Goal: Information Seeking & Learning: Learn about a topic

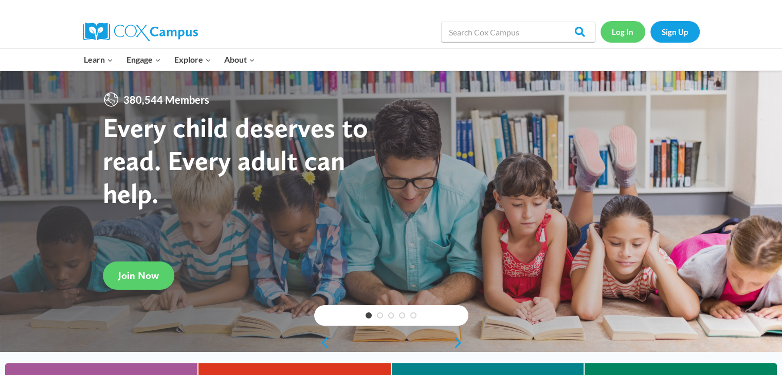
click at [629, 30] on link "Log In" at bounding box center [623, 31] width 45 height 21
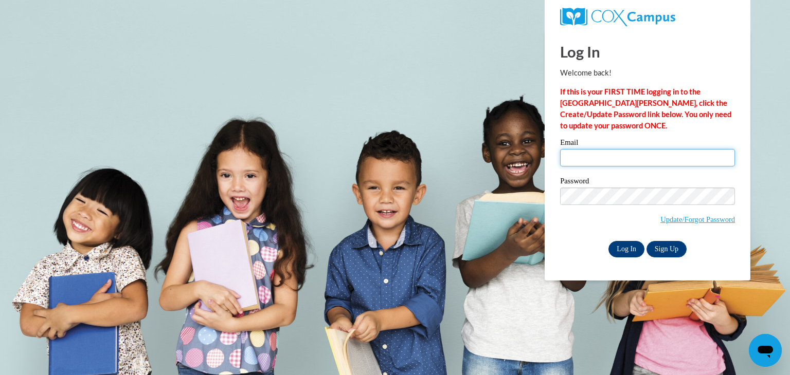
type input "hansenel@wauwatosa.k12.wi.us"
click at [625, 245] on input "Log In" at bounding box center [626, 249] width 36 height 16
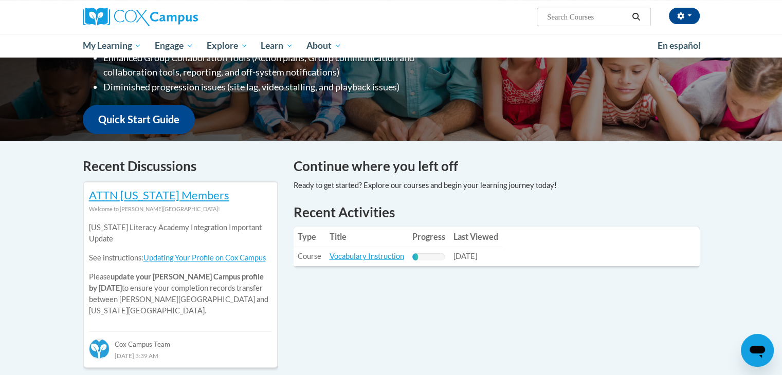
scroll to position [220, 0]
click at [364, 255] on link "Vocabulary Instruction" at bounding box center [367, 256] width 75 height 9
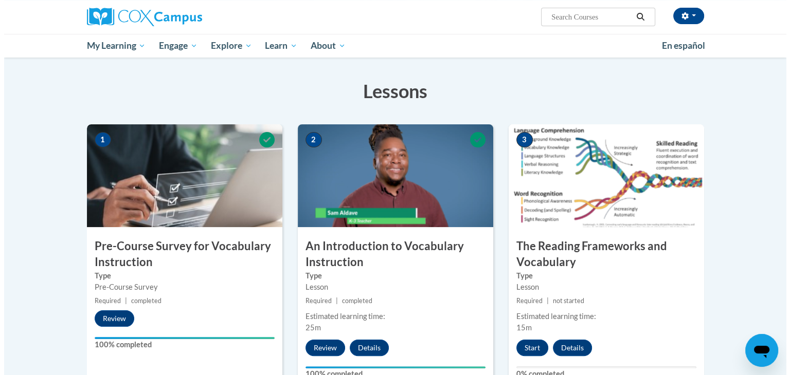
scroll to position [145, 0]
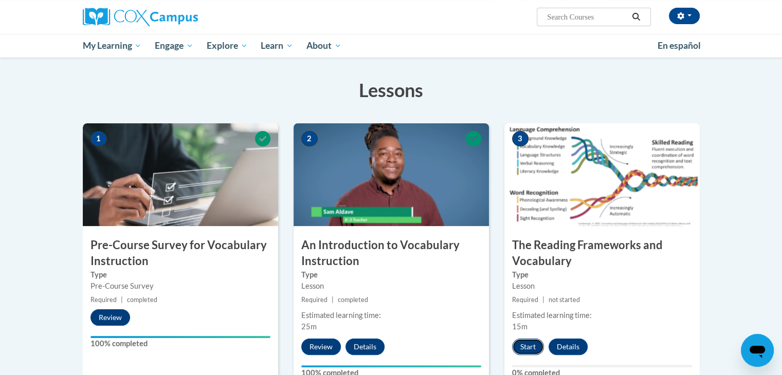
click at [521, 347] on button "Start" at bounding box center [528, 347] width 32 height 16
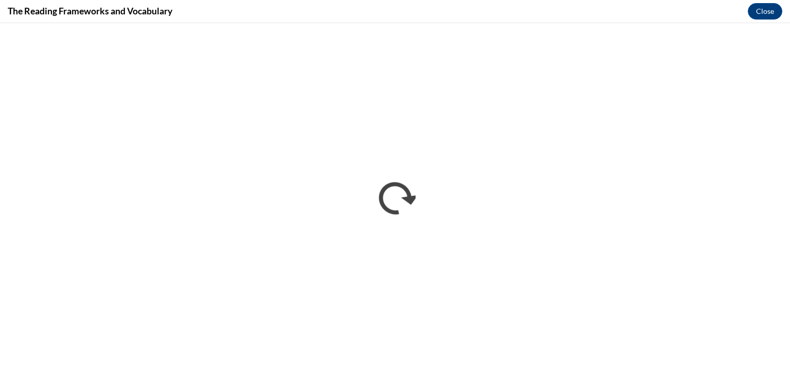
scroll to position [0, 0]
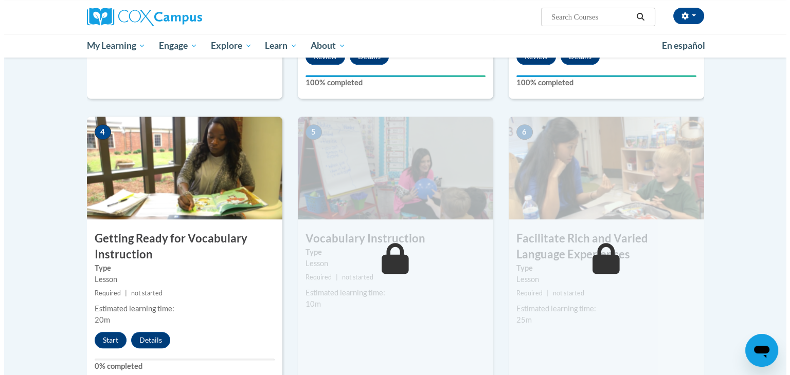
scroll to position [440, 0]
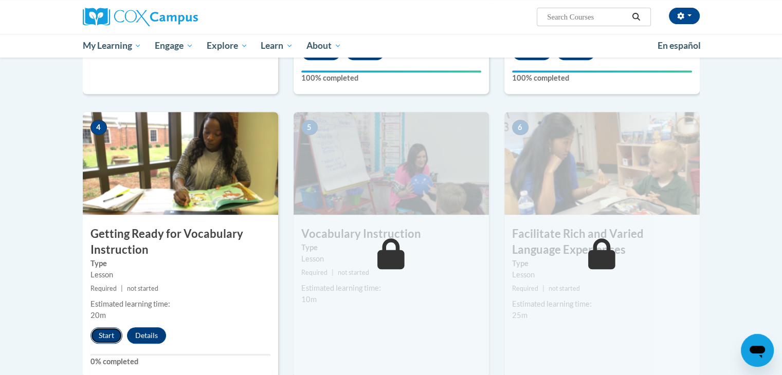
click at [104, 334] on button "Start" at bounding box center [107, 336] width 32 height 16
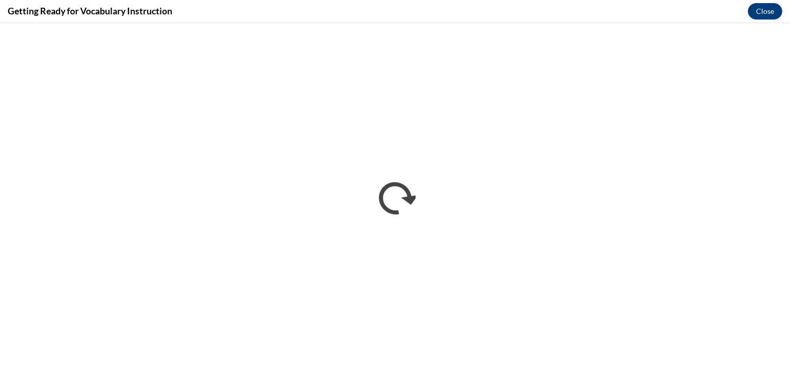
scroll to position [0, 0]
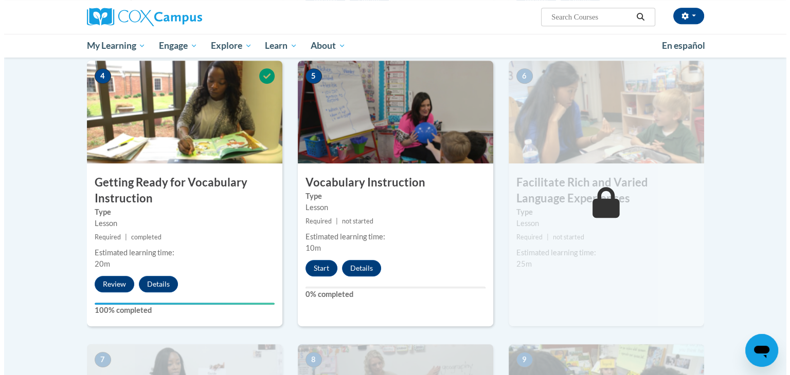
scroll to position [493, 0]
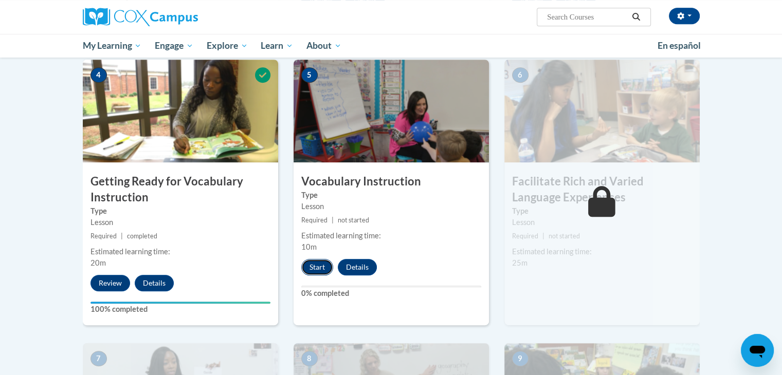
click at [321, 262] on button "Start" at bounding box center [317, 267] width 32 height 16
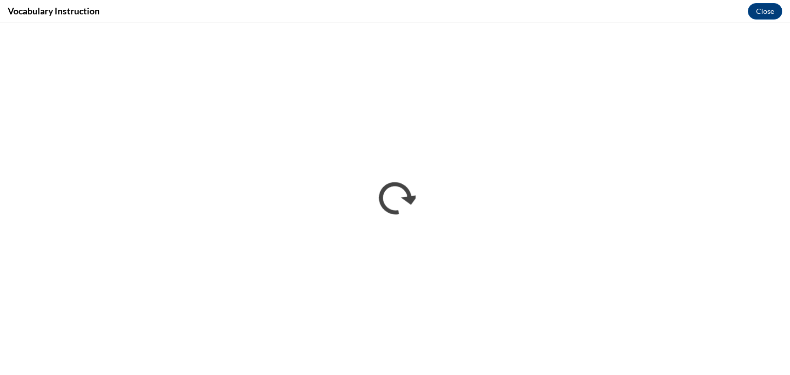
scroll to position [0, 0]
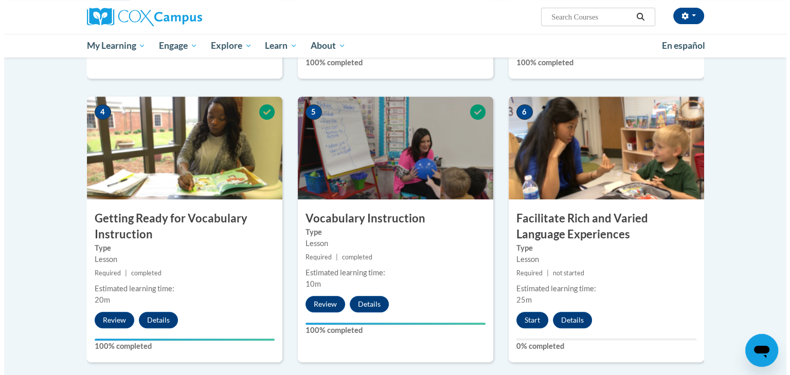
scroll to position [471, 0]
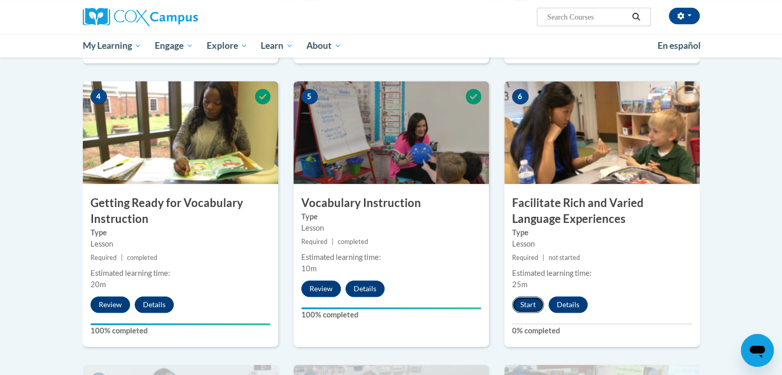
click at [516, 304] on button "Start" at bounding box center [528, 305] width 32 height 16
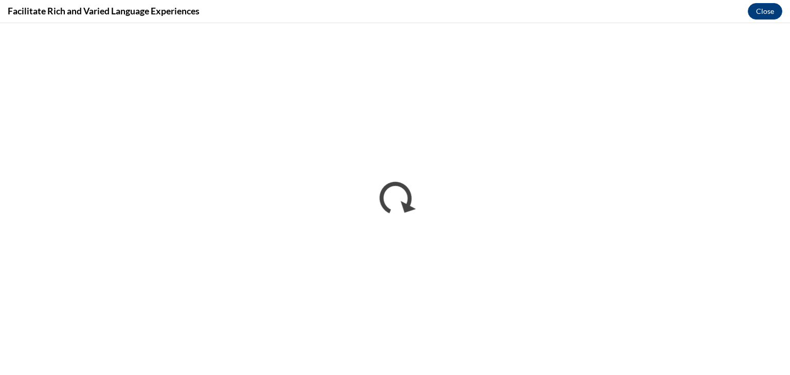
scroll to position [0, 0]
